Goal: Information Seeking & Learning: Learn about a topic

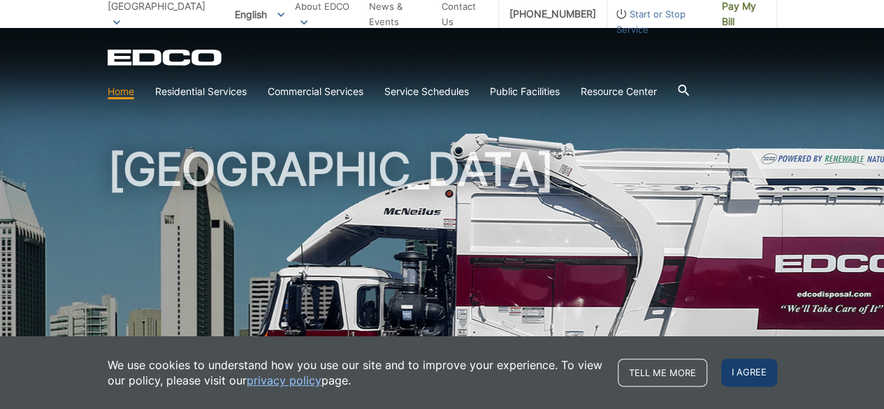
click at [750, 371] on span "I agree" at bounding box center [749, 372] width 56 height 28
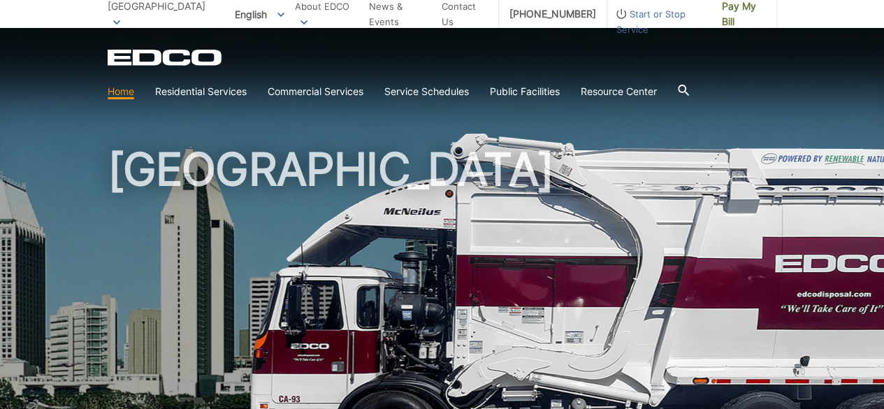
click at [689, 96] on icon at bounding box center [683, 90] width 11 height 11
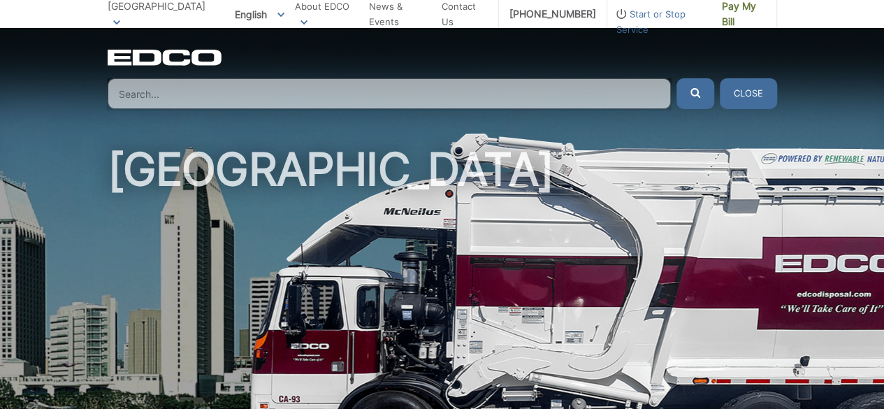
click at [426, 92] on input "Search" at bounding box center [389, 93] width 563 height 31
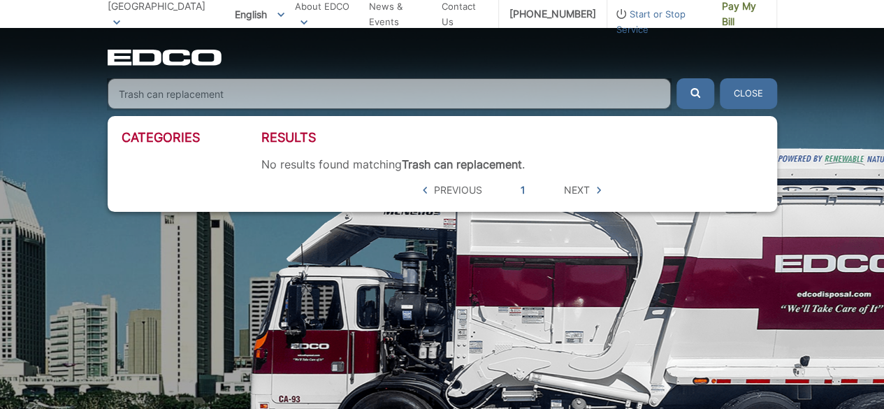
click at [676, 78] on button "submit" at bounding box center [695, 93] width 38 height 31
click at [432, 80] on input "Trash can replacement" at bounding box center [389, 93] width 563 height 31
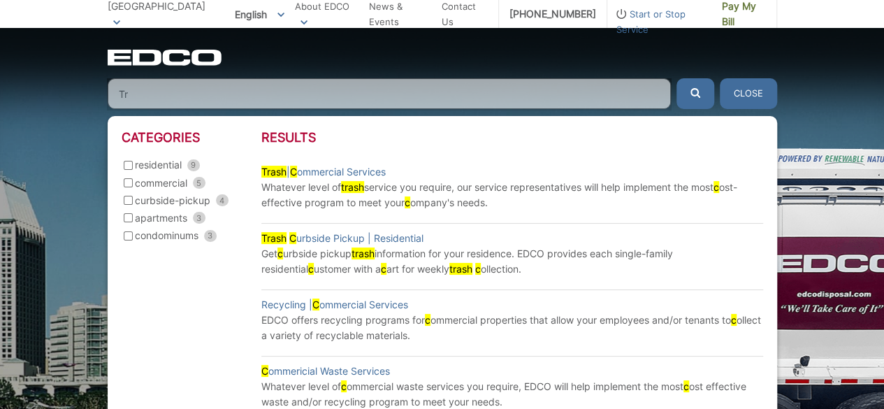
type input "T"
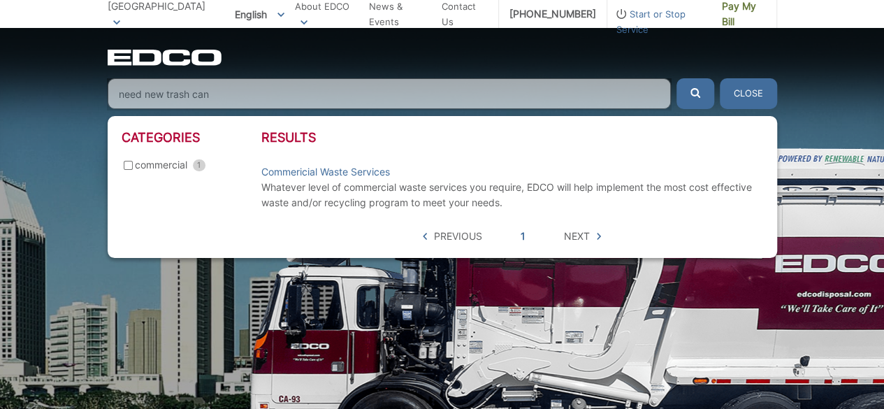
type input "need new trash can"
click at [676, 78] on button "submit" at bounding box center [695, 93] width 38 height 31
click at [699, 96] on icon "submit" at bounding box center [695, 93] width 10 height 10
click at [592, 238] on span "Next" at bounding box center [582, 235] width 37 height 15
click at [124, 167] on input "commercial 1" at bounding box center [128, 165] width 9 height 9
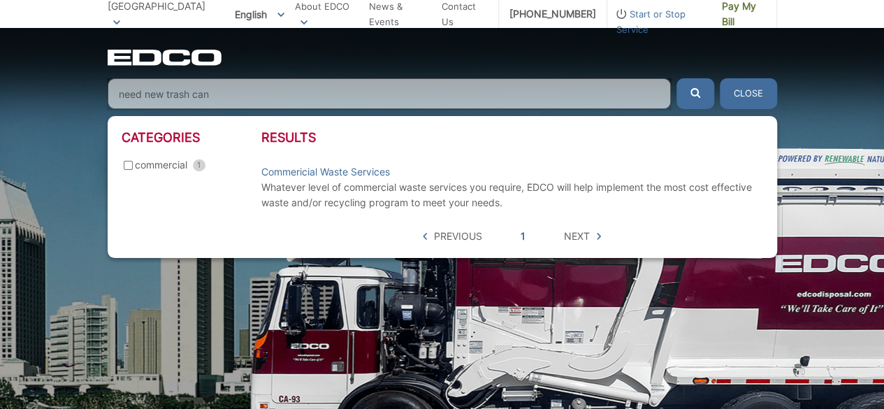
checkbox input "true"
click at [585, 236] on span "Next" at bounding box center [577, 235] width 26 height 15
click at [578, 234] on span "Next" at bounding box center [577, 235] width 26 height 15
drag, startPoint x: 241, startPoint y: 89, endPoint x: 94, endPoint y: 93, distance: 147.5
click at [94, 93] on div "EDCO Logo Home Residential Services Curbside Pickup Recycling Organic Recycling…" at bounding box center [442, 68] width 884 height 81
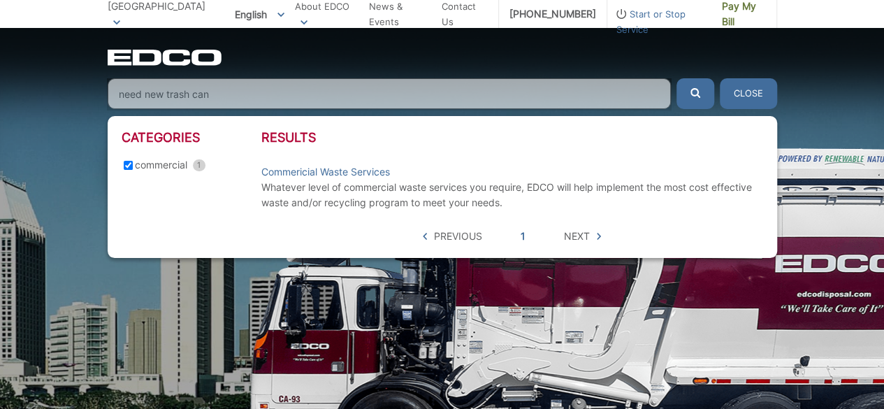
click at [752, 93] on button "Close" at bounding box center [748, 93] width 57 height 31
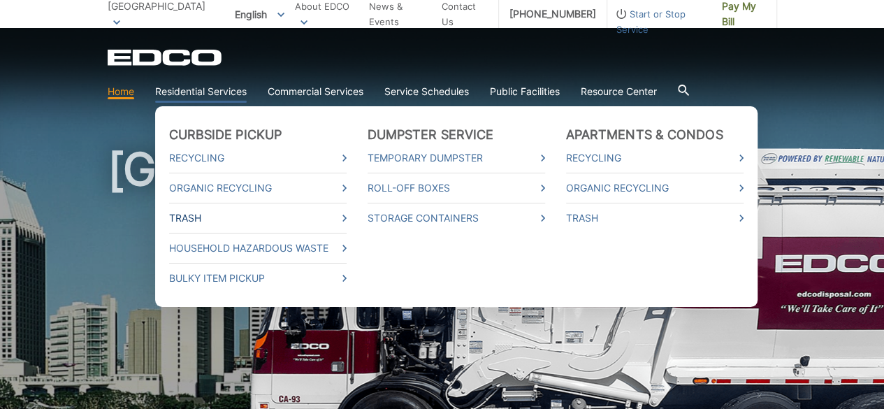
click at [342, 219] on icon at bounding box center [344, 217] width 4 height 7
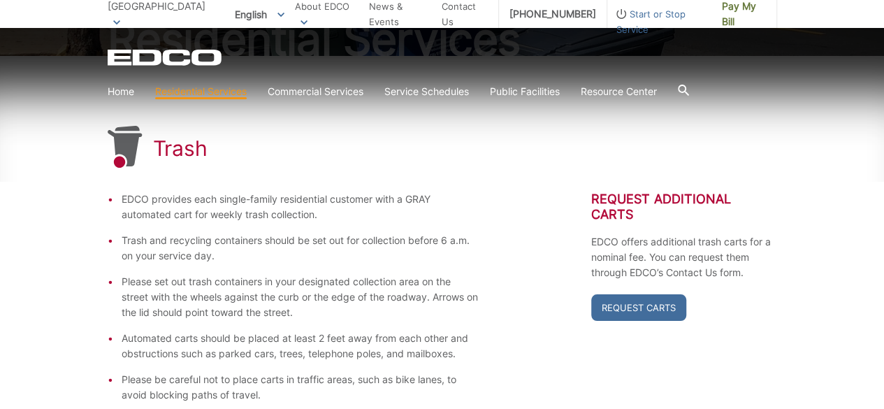
scroll to position [191, 0]
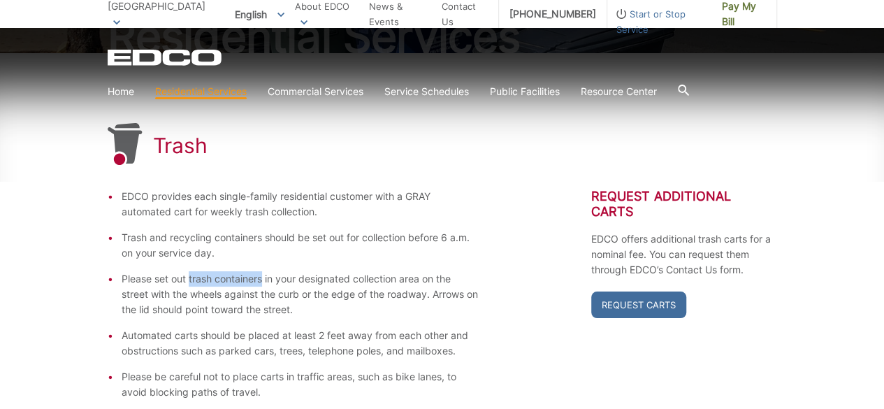
drag, startPoint x: 188, startPoint y: 277, endPoint x: 261, endPoint y: 277, distance: 73.4
click at [261, 277] on li "Please set out trash containers in your designated collection area on the stree…" at bounding box center [301, 294] width 358 height 46
copy li "trash containers"
click at [684, 87] on icon at bounding box center [683, 90] width 11 height 11
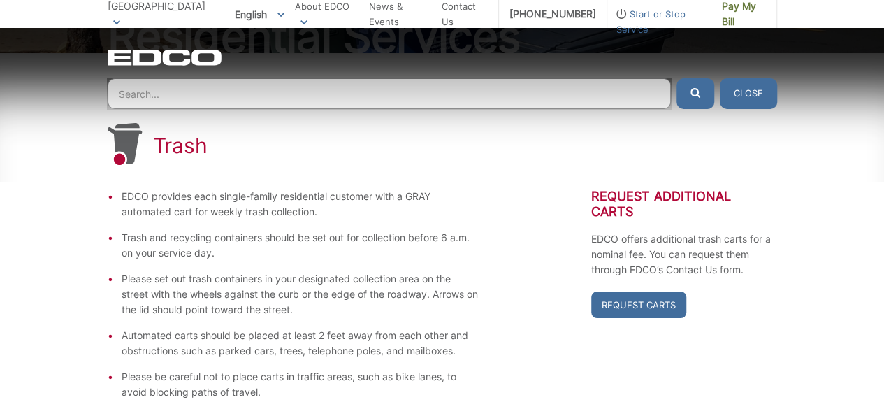
click at [267, 94] on input "Search" at bounding box center [389, 93] width 563 height 31
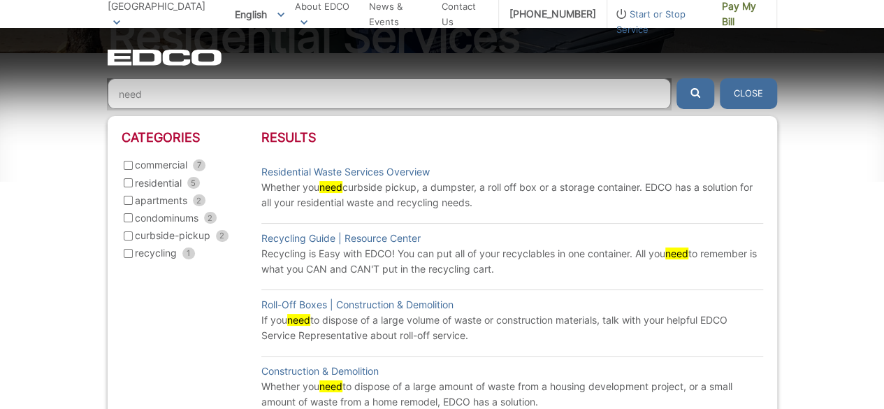
paste input "trash containers"
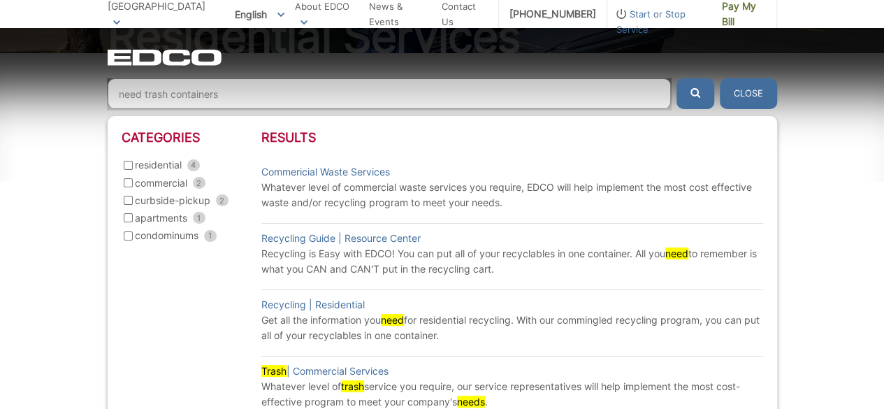
type input "need trash containers"
click at [676, 78] on button "submit" at bounding box center [695, 93] width 38 height 31
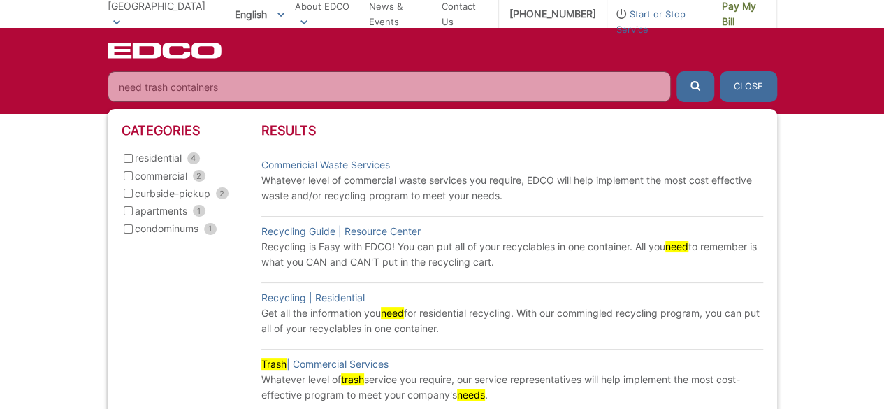
scroll to position [401, 0]
click at [126, 156] on input "residential 4" at bounding box center [128, 158] width 9 height 9
checkbox input "true"
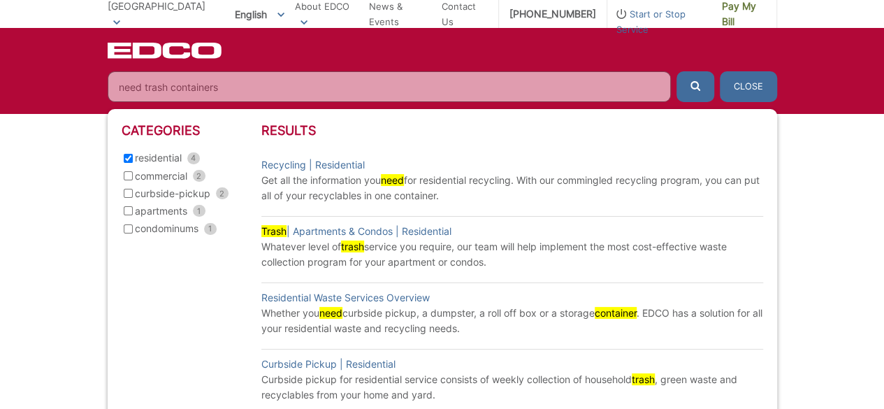
scroll to position [541, 0]
click at [414, 230] on link "Trash | Apartments & Condos | Residential" at bounding box center [356, 231] width 190 height 15
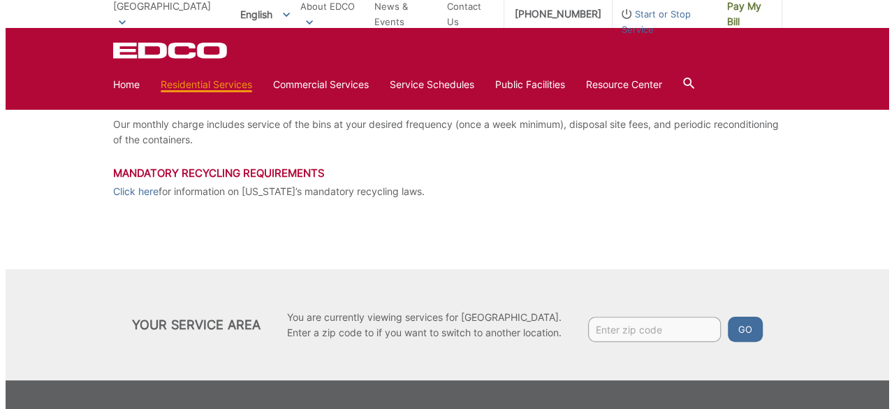
scroll to position [351, 0]
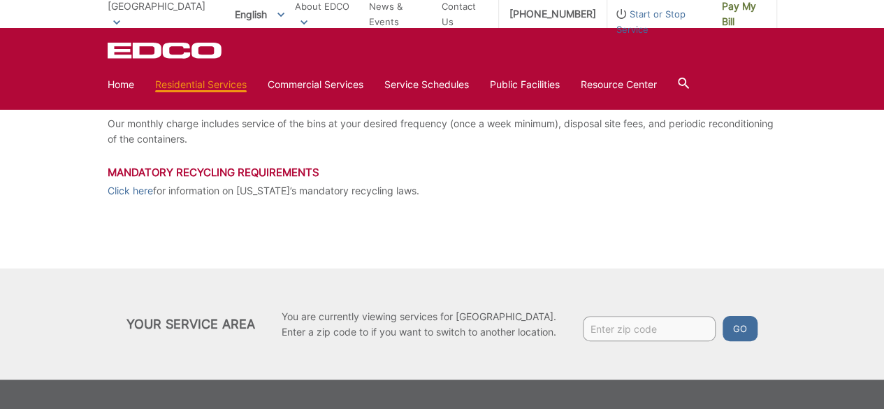
click at [630, 324] on input "Enter zip code" at bounding box center [649, 328] width 133 height 25
type input "92083"
click at [743, 330] on button "Go" at bounding box center [739, 328] width 35 height 25
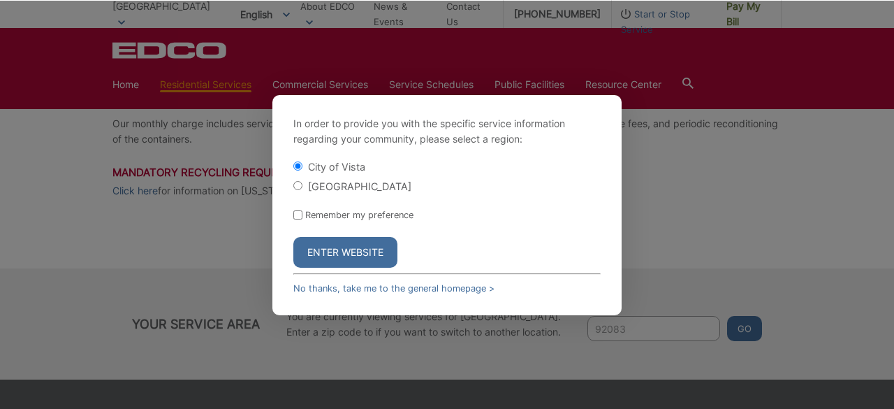
click at [351, 257] on button "Enter Website" at bounding box center [345, 252] width 104 height 31
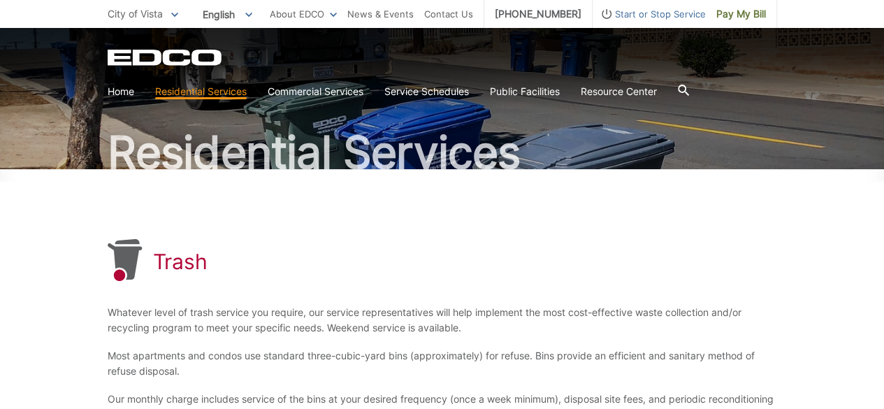
scroll to position [140, 0]
